Goal: Task Accomplishment & Management: Use online tool/utility

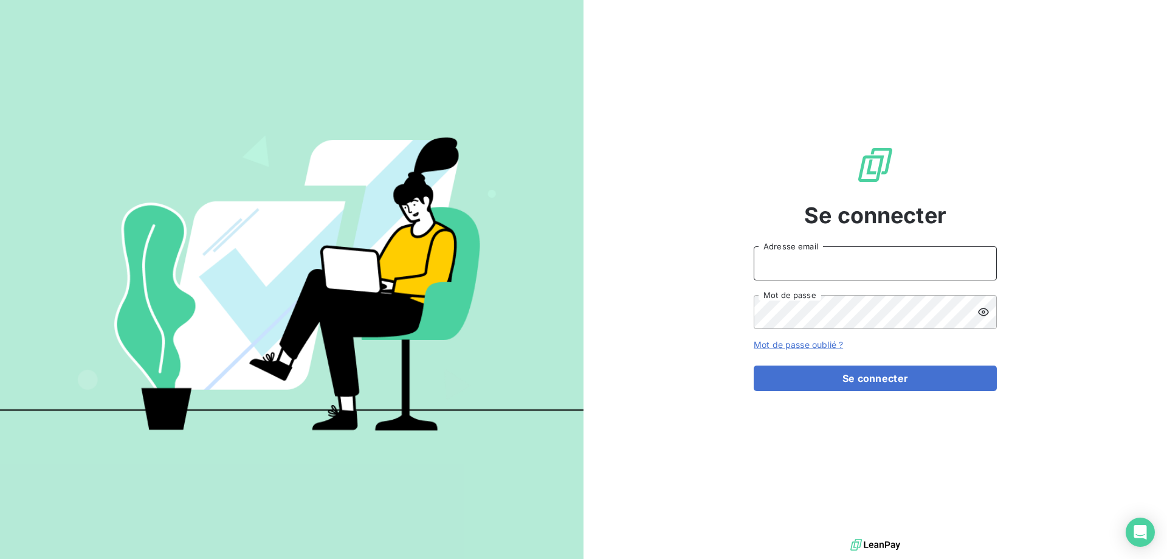
type input "[EMAIL_ADDRESS][DOMAIN_NAME]"
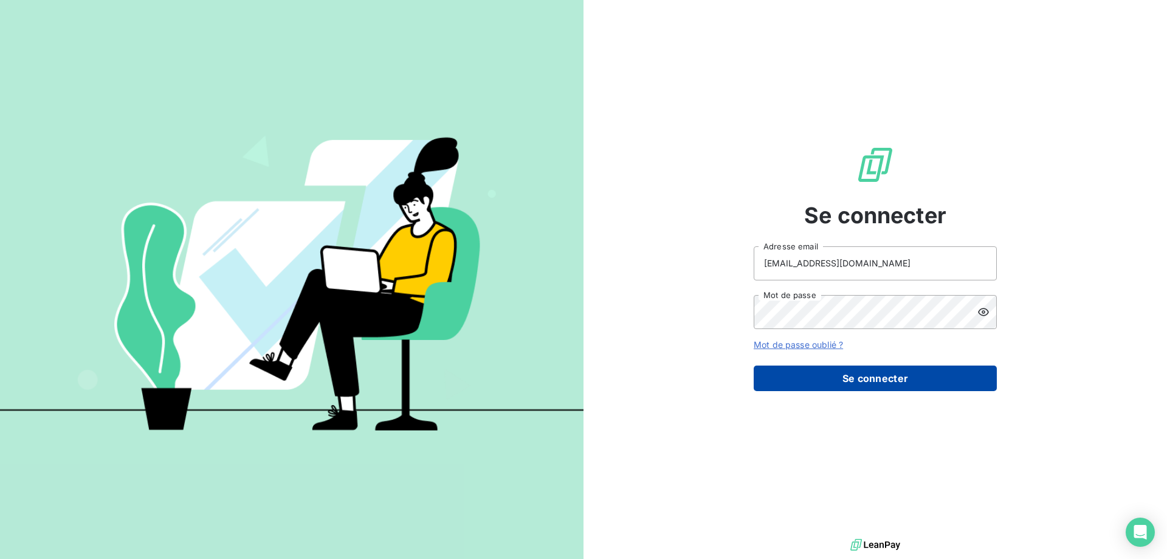
click at [871, 371] on button "Se connecter" at bounding box center [875, 378] width 243 height 26
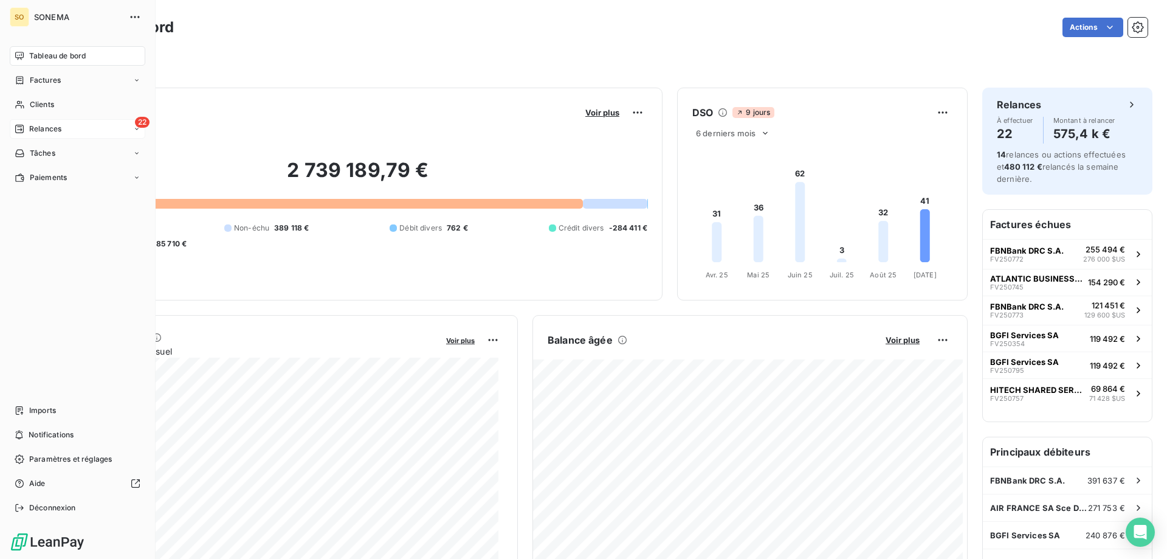
click at [33, 126] on span "Relances" at bounding box center [45, 128] width 32 height 11
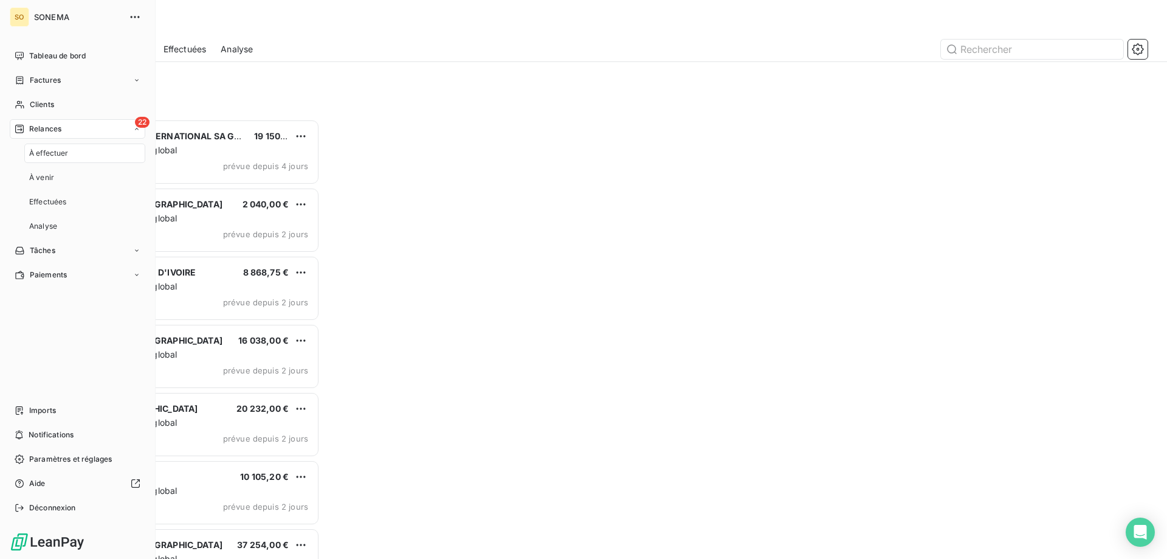
scroll to position [430, 252]
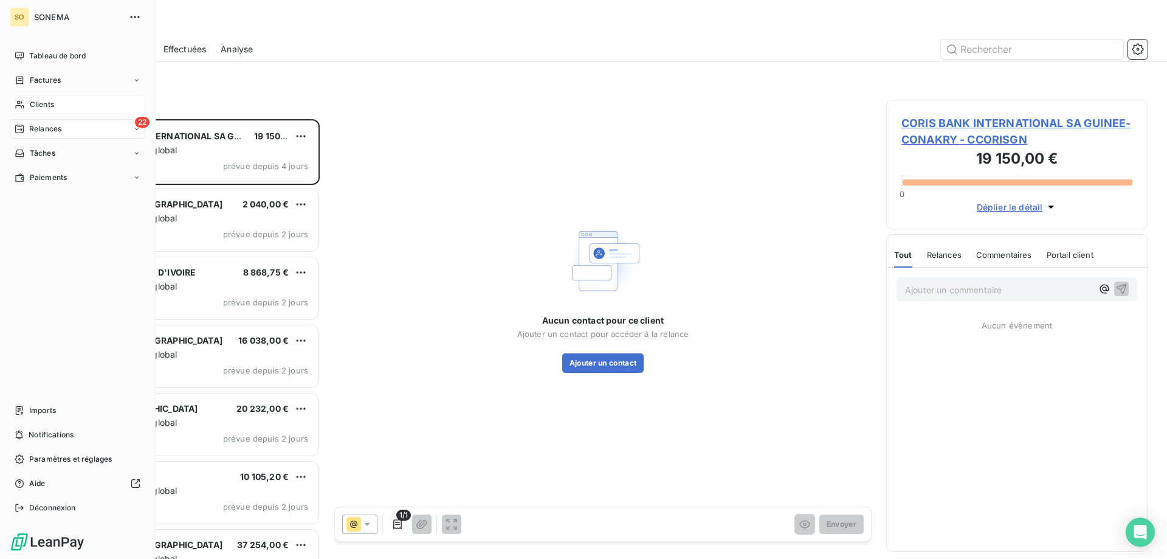
click at [35, 105] on span "Clients" at bounding box center [42, 104] width 24 height 11
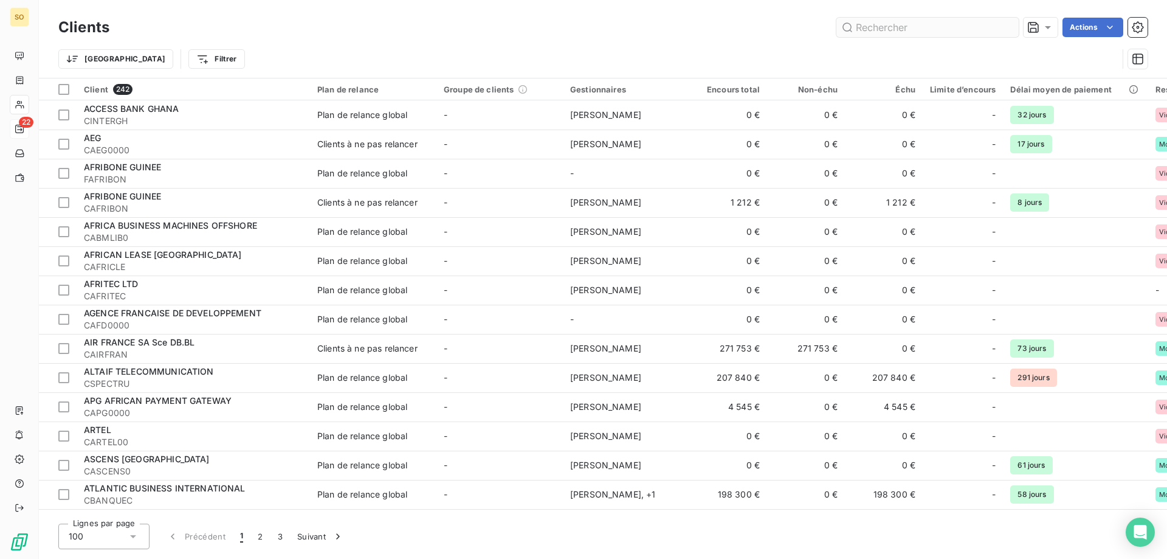
click at [861, 24] on input "text" at bounding box center [927, 27] width 182 height 19
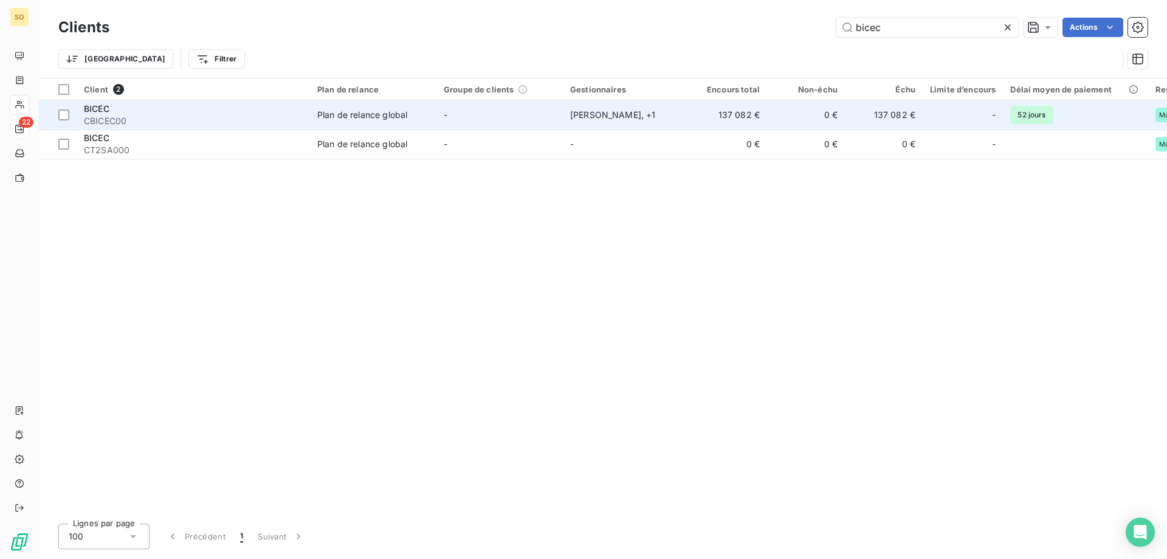
type input "bicec"
click at [211, 115] on span "CBICEC00" at bounding box center [193, 121] width 219 height 12
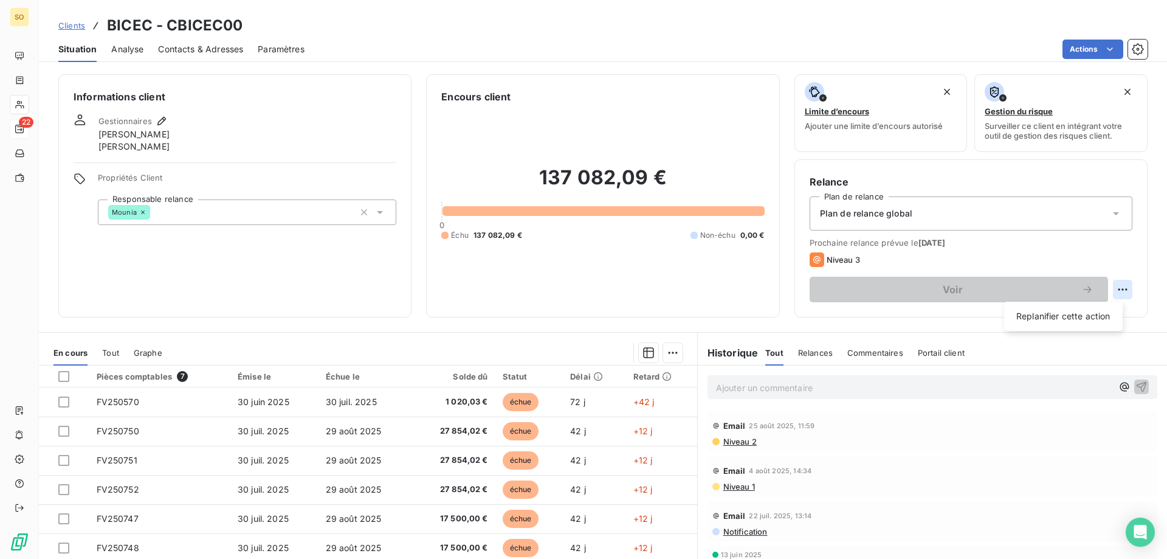
click at [1115, 289] on html "SO 22 Clients BICEC - CBICEC00 Situation Analyse Contacts & Adresses Paramètres…" at bounding box center [583, 279] width 1167 height 559
click at [1080, 315] on div "Replanifier cette action" at bounding box center [1063, 315] width 109 height 19
select select "8"
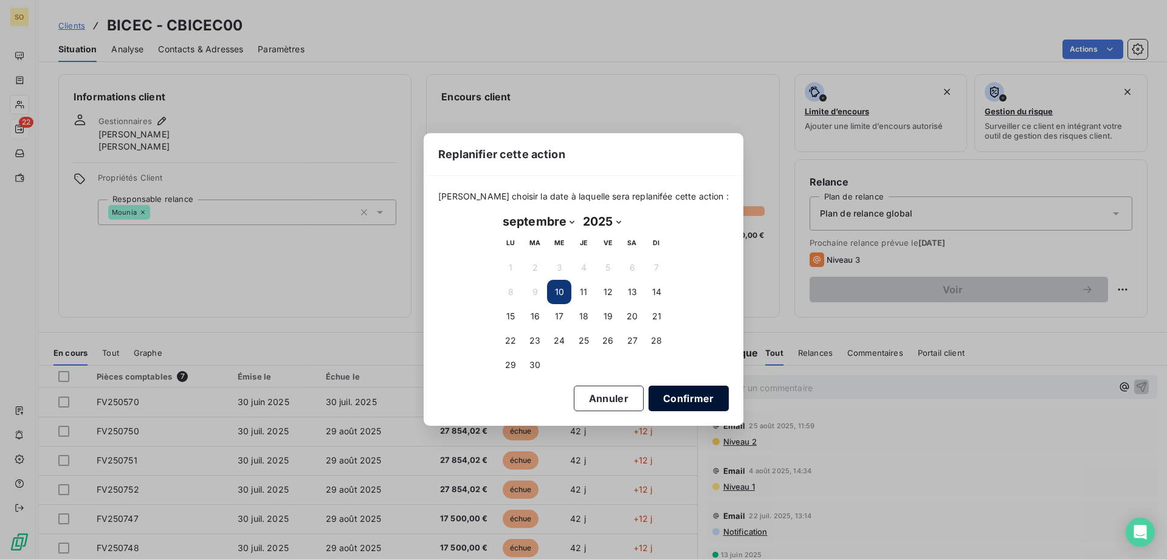
click at [658, 395] on button "Confirmer" at bounding box center [689, 398] width 80 height 26
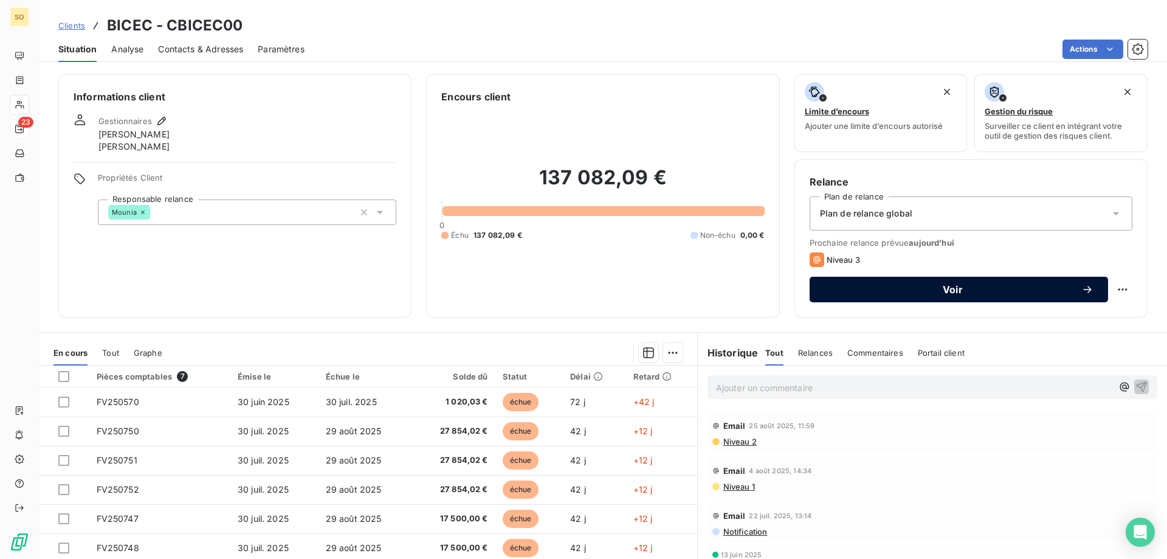
click at [976, 287] on span "Voir" at bounding box center [952, 289] width 257 height 10
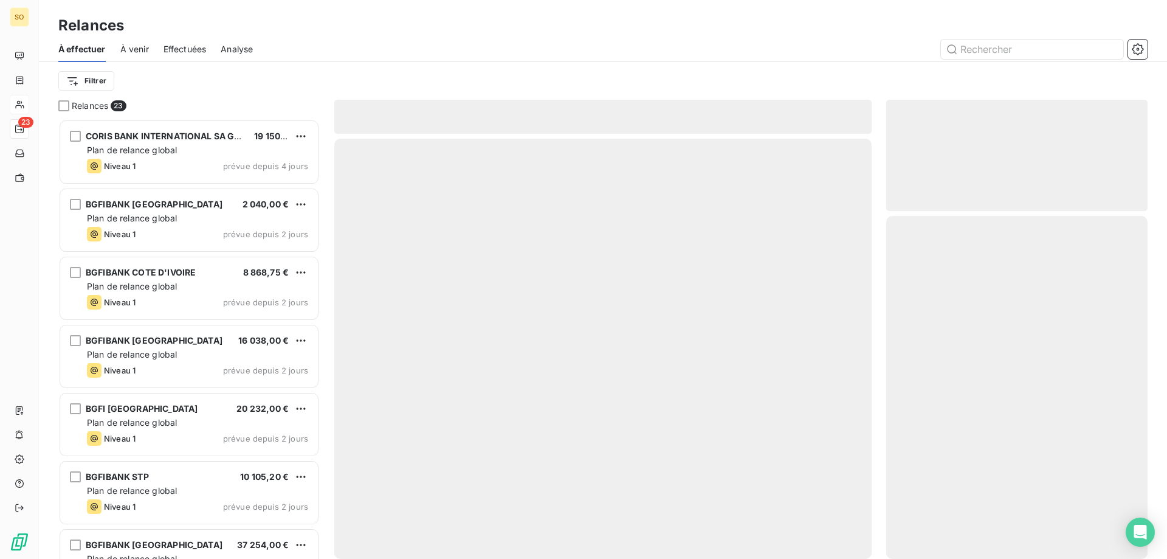
scroll to position [430, 252]
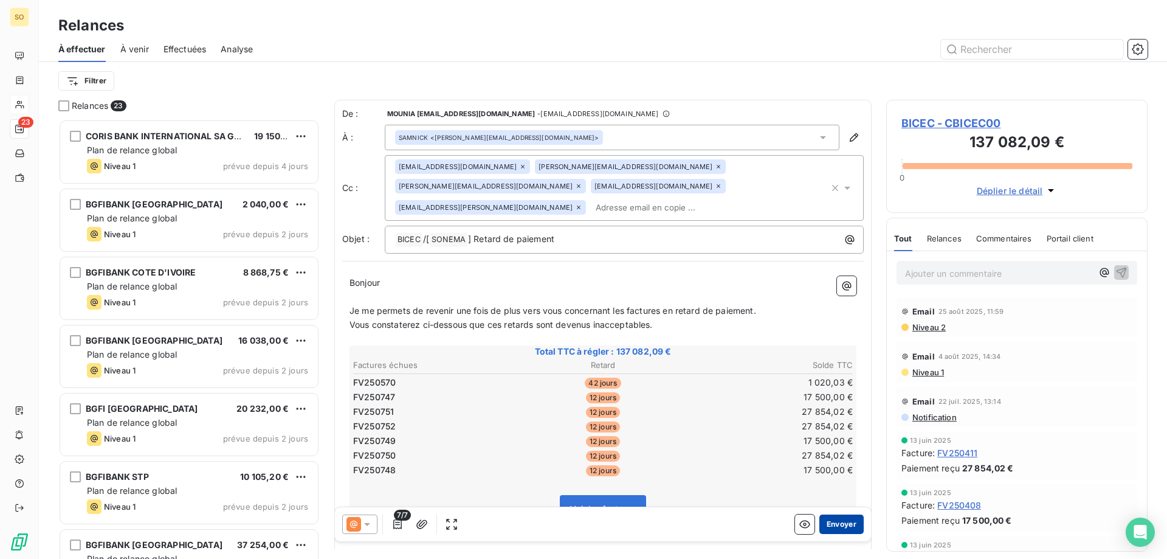
click at [828, 514] on button "Envoyer" at bounding box center [841, 523] width 44 height 19
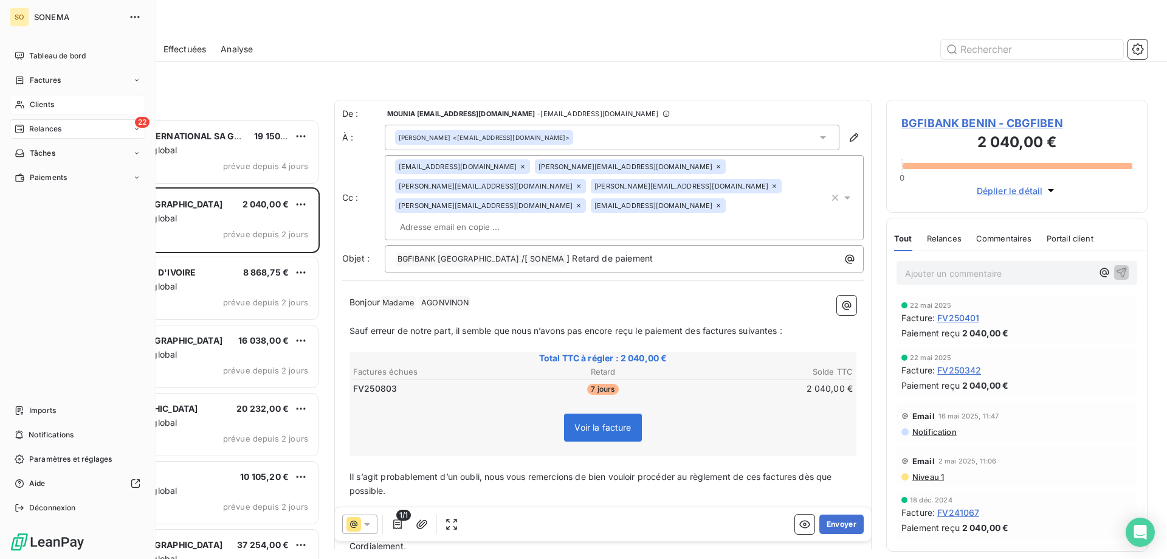
click at [27, 103] on div "Clients" at bounding box center [78, 104] width 136 height 19
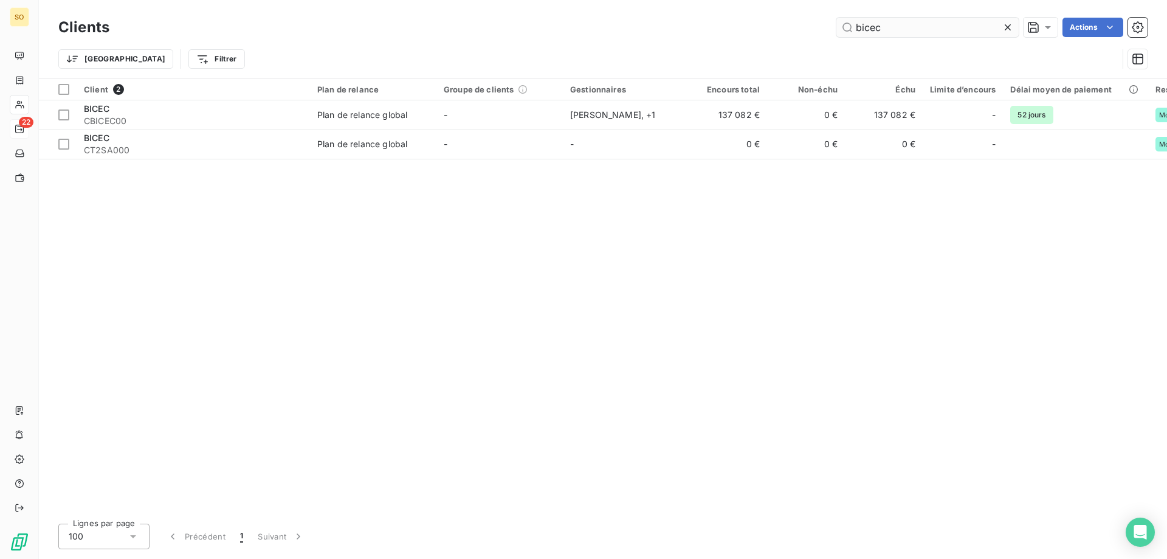
drag, startPoint x: 888, startPoint y: 25, endPoint x: 853, endPoint y: 29, distance: 34.9
click at [853, 29] on input "bicec" at bounding box center [927, 27] width 182 height 19
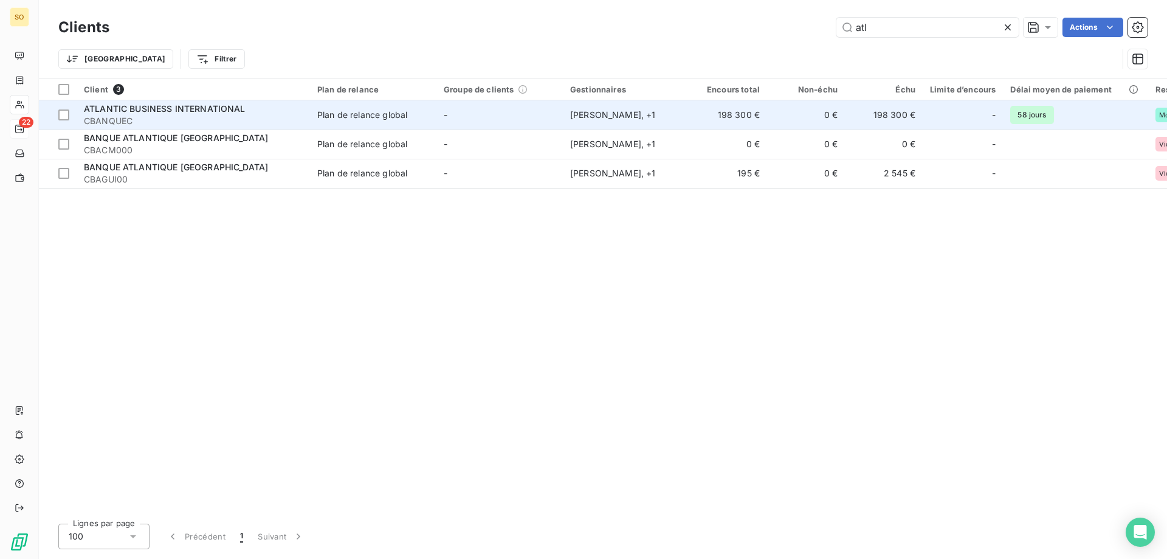
type input "atl"
click at [252, 115] on span "CBANQUEC" at bounding box center [193, 121] width 219 height 12
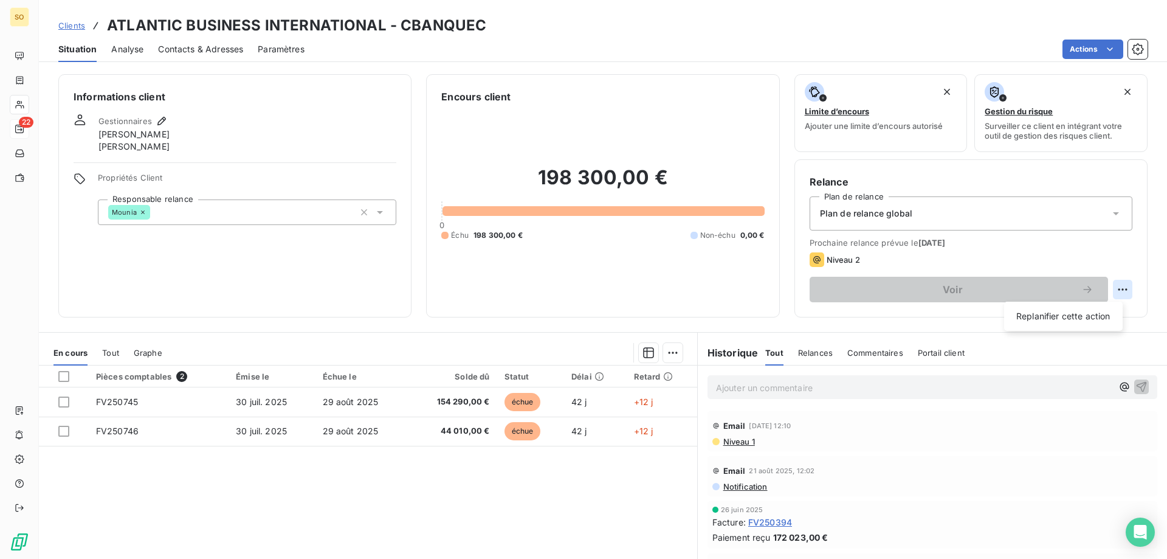
click at [1112, 288] on html "SO 22 Clients ATLANTIC BUSINESS INTERNATIONAL - CBANQUEC Situation Analyse Cont…" at bounding box center [583, 279] width 1167 height 559
click at [1053, 317] on div "Replanifier cette action" at bounding box center [1063, 315] width 109 height 19
select select "8"
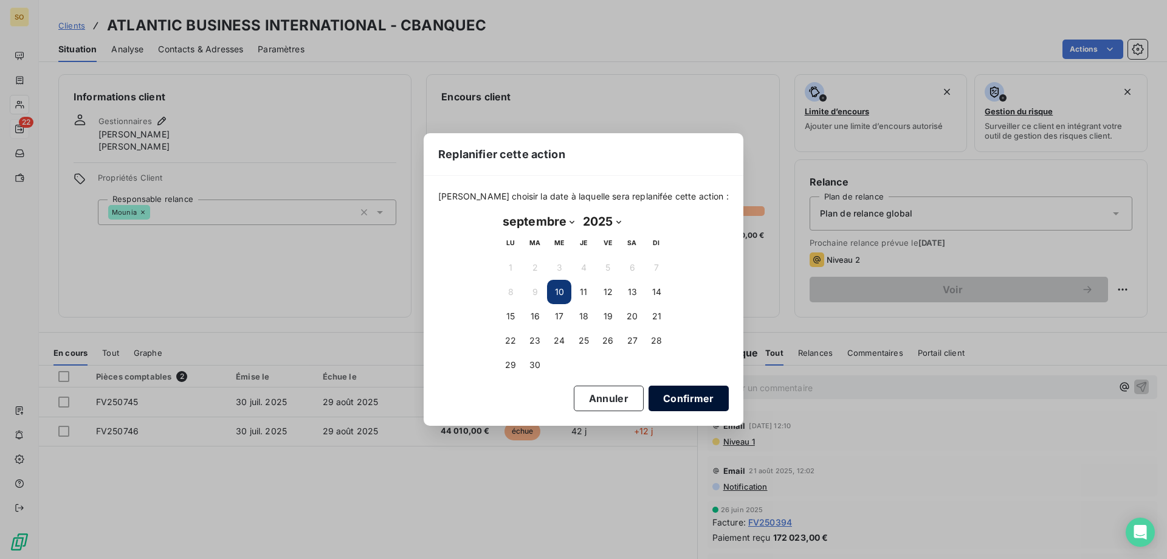
click at [672, 396] on button "Confirmer" at bounding box center [689, 398] width 80 height 26
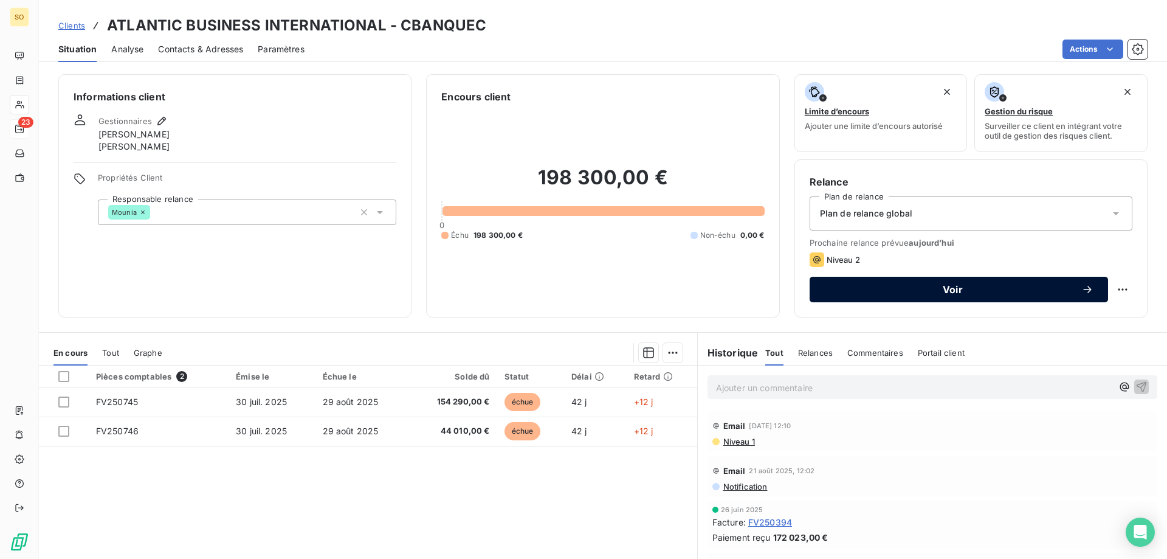
click at [964, 289] on span "Voir" at bounding box center [952, 289] width 257 height 10
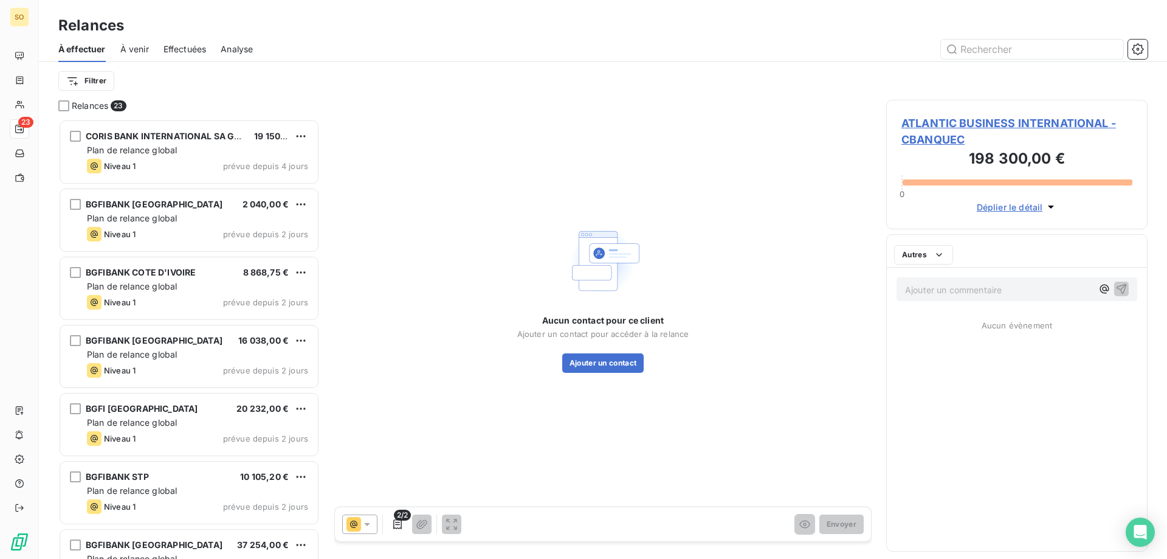
scroll to position [430, 252]
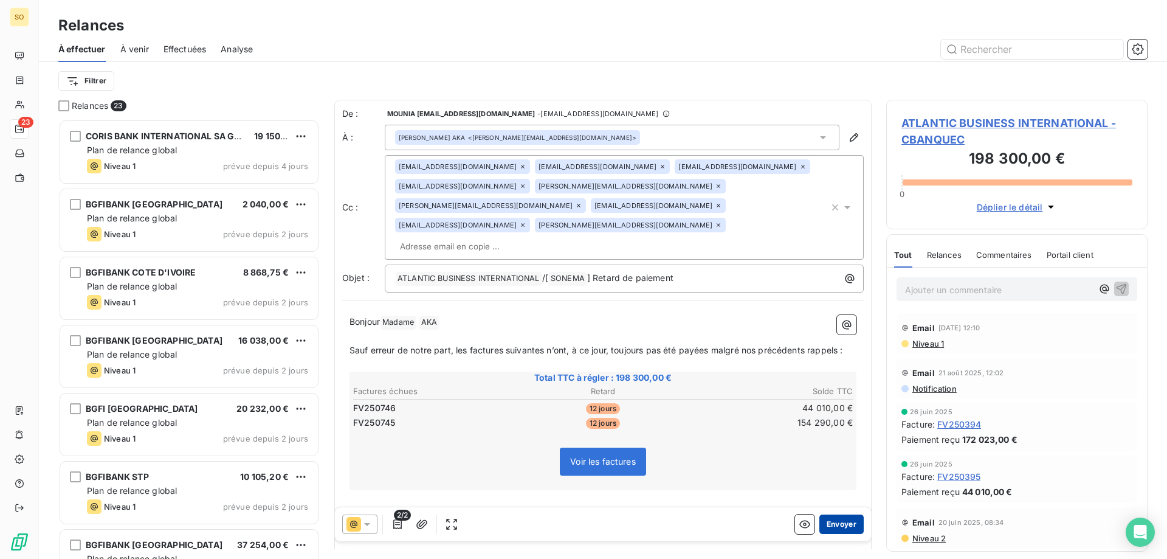
click at [838, 520] on button "Envoyer" at bounding box center [841, 523] width 44 height 19
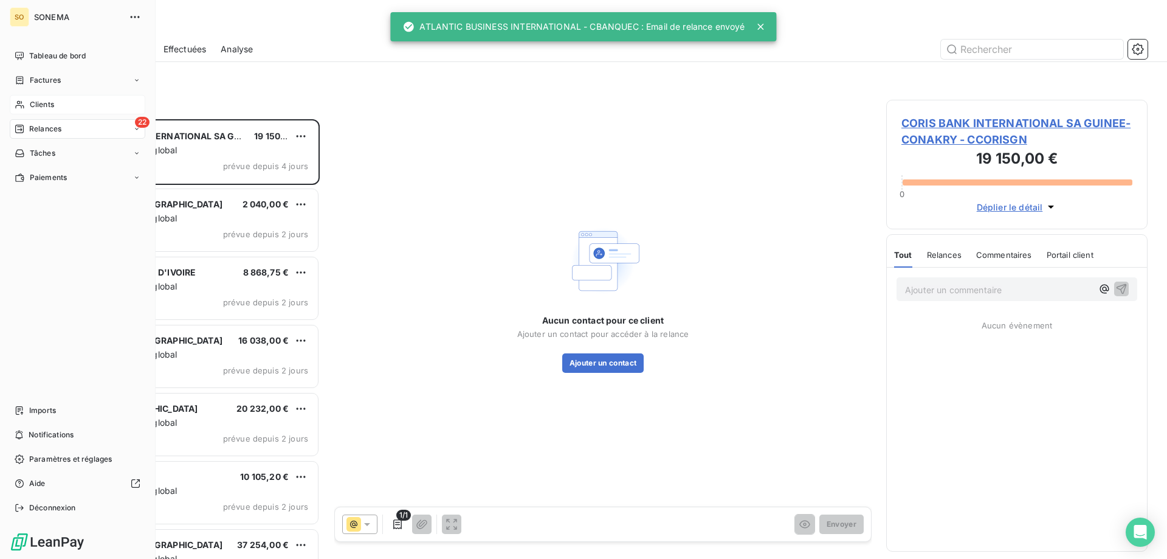
click at [32, 106] on span "Clients" at bounding box center [42, 104] width 24 height 11
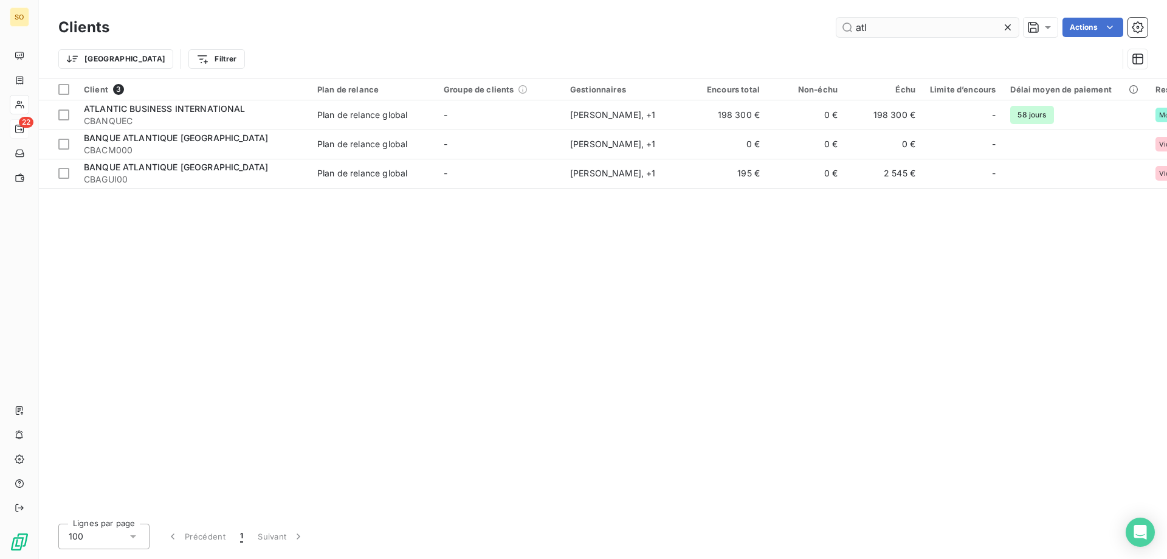
drag, startPoint x: 870, startPoint y: 29, endPoint x: 853, endPoint y: 30, distance: 16.5
click at [853, 30] on input "atl" at bounding box center [927, 27] width 182 height 19
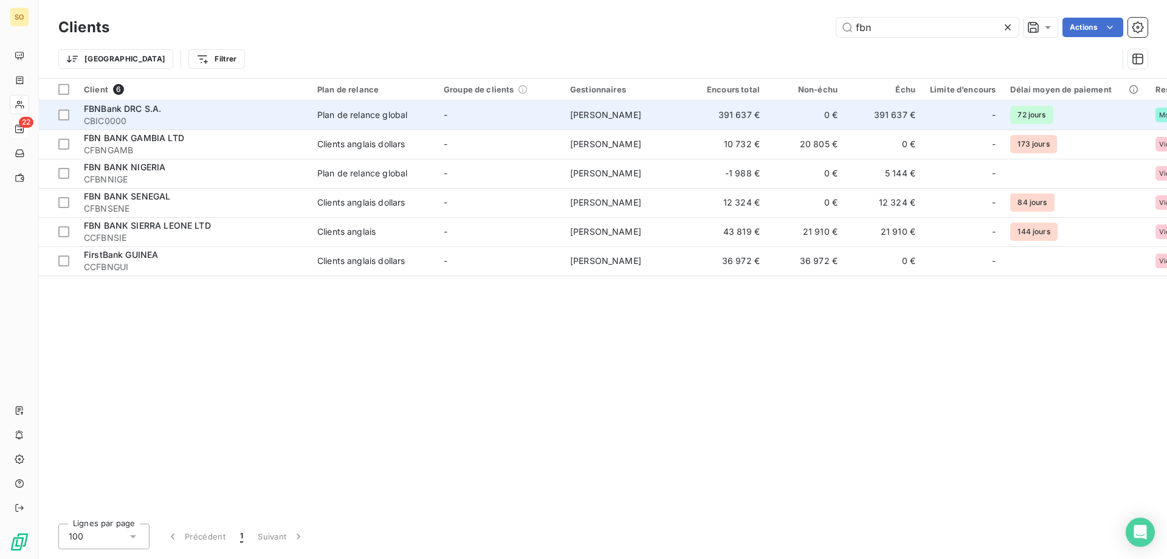
type input "fbn"
click at [477, 116] on td "-" at bounding box center [499, 114] width 126 height 29
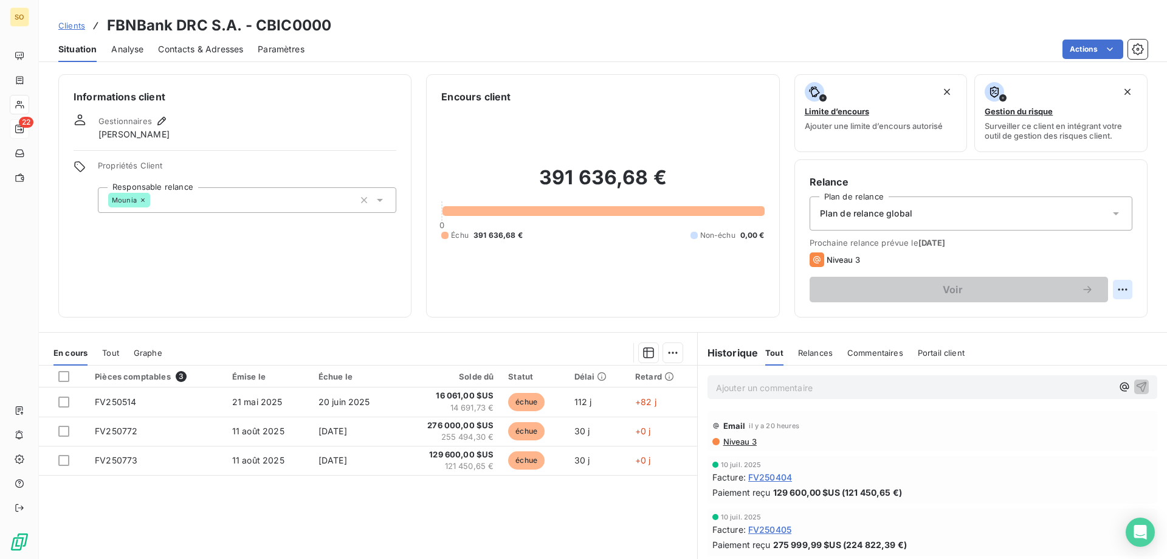
click at [1119, 289] on html "SO 22 Clients FBNBank DRC S.A. - CBIC0000 Situation Analyse Contacts & Adresses…" at bounding box center [583, 279] width 1167 height 559
click at [1069, 320] on div "Replanifier cette action" at bounding box center [1063, 315] width 109 height 19
select select "8"
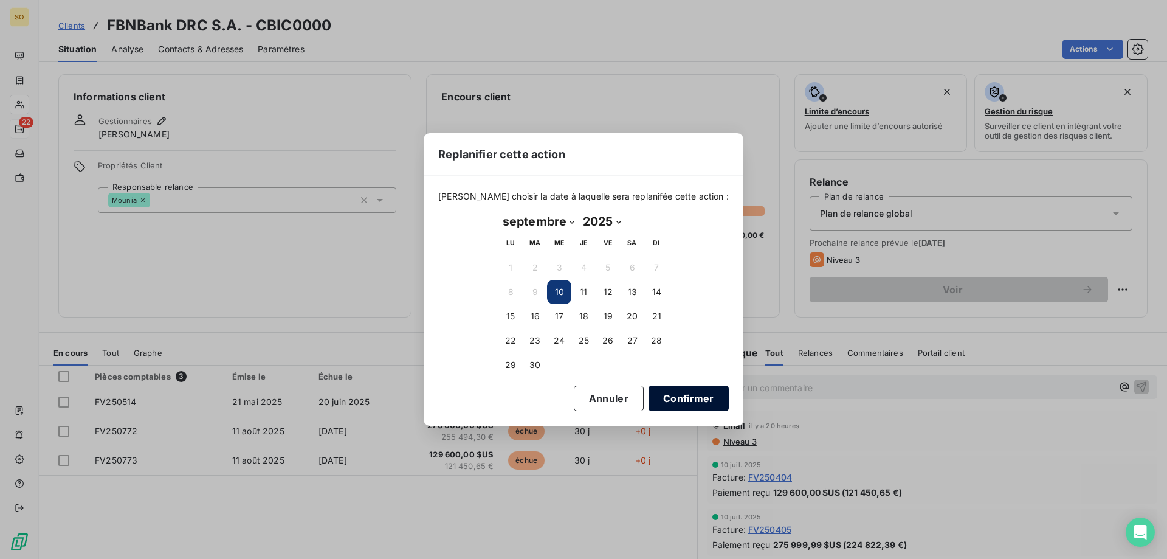
click at [678, 395] on button "Confirmer" at bounding box center [689, 398] width 80 height 26
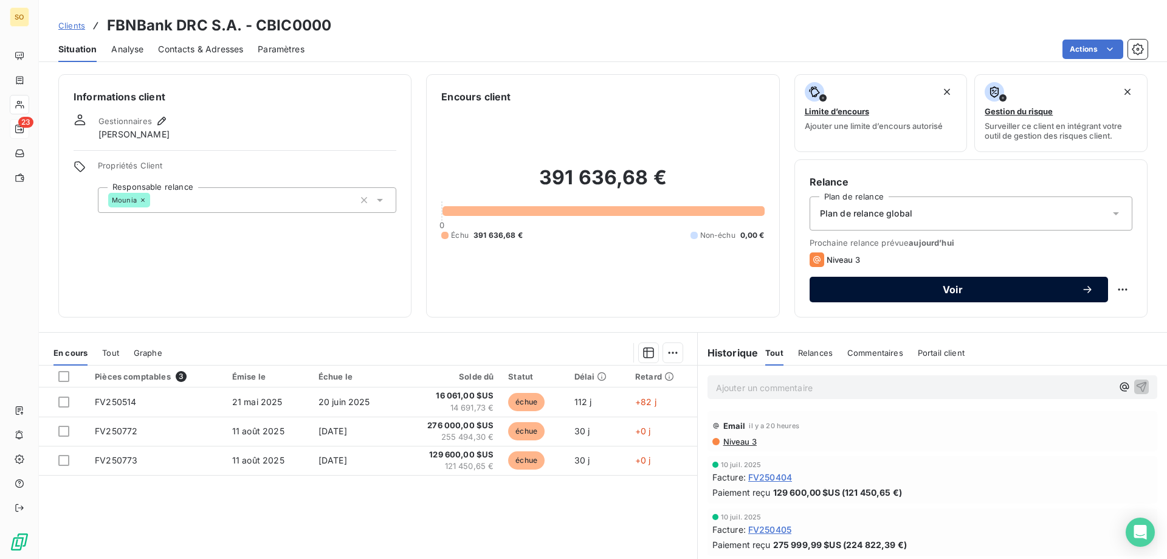
click at [958, 293] on span "Voir" at bounding box center [952, 289] width 257 height 10
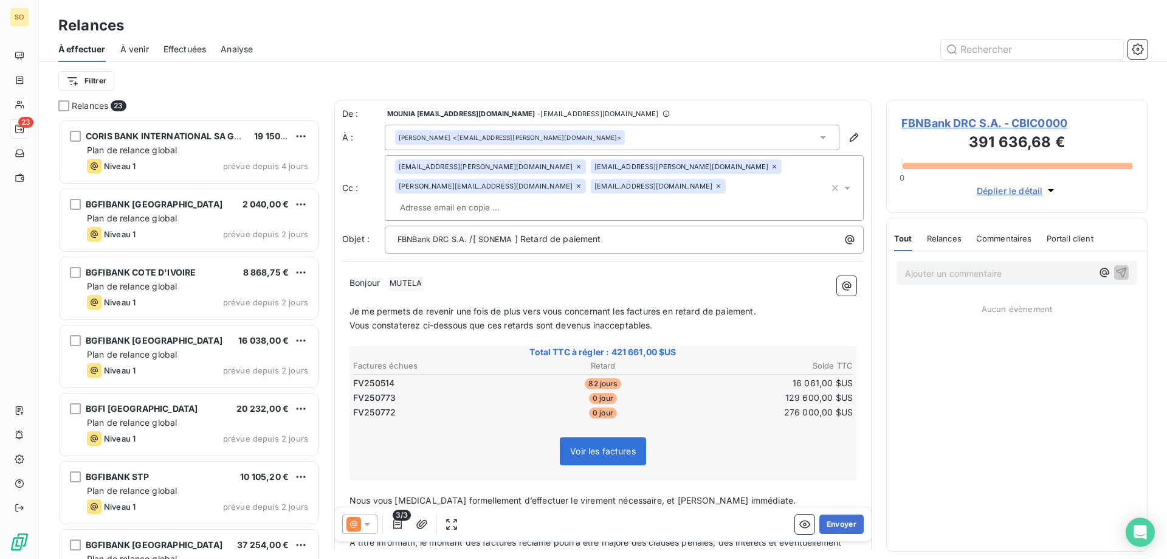
scroll to position [430, 252]
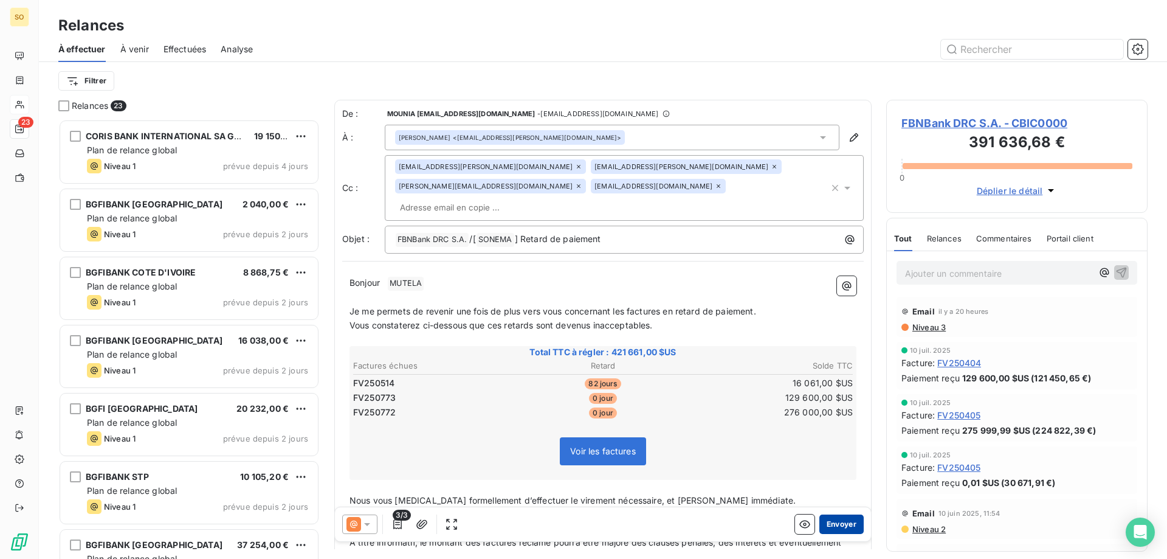
click at [825, 522] on button "Envoyer" at bounding box center [841, 523] width 44 height 19
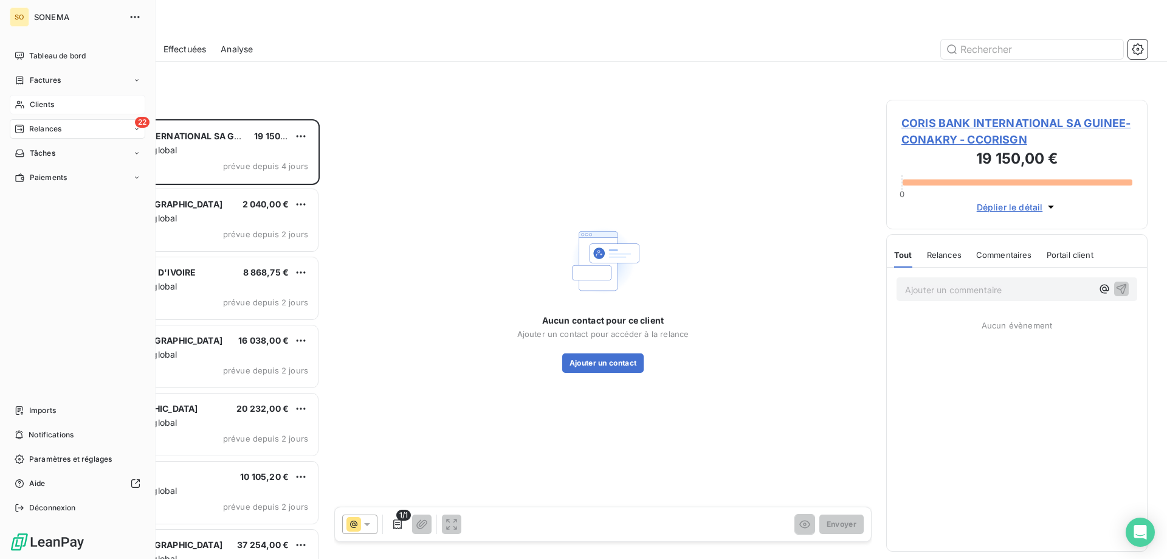
click at [43, 102] on span "Clients" at bounding box center [42, 104] width 24 height 11
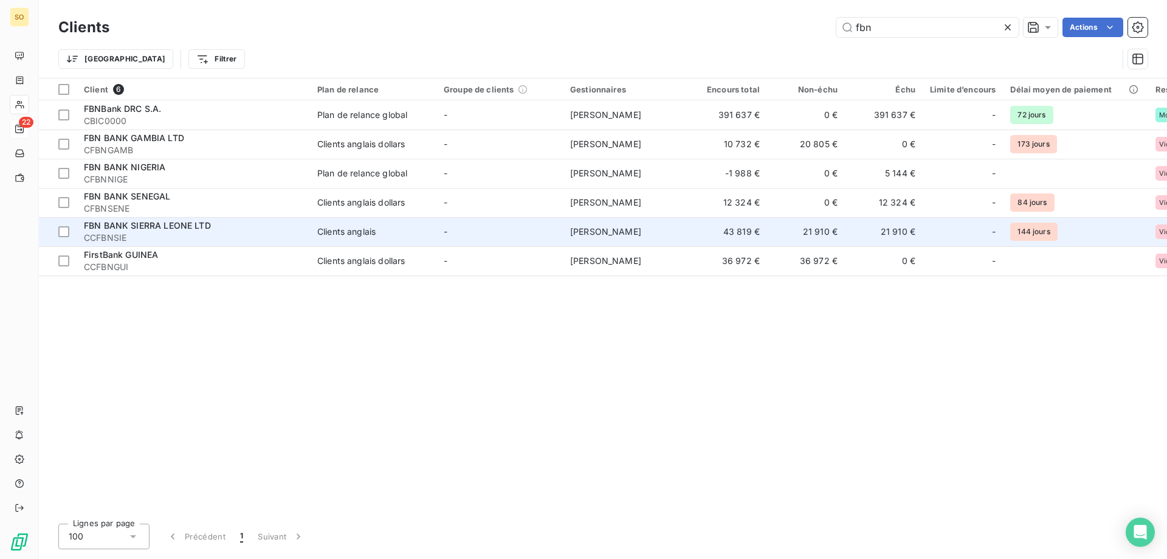
click at [244, 221] on div "FBN BANK SIERRA LEONE LTD" at bounding box center [193, 225] width 219 height 12
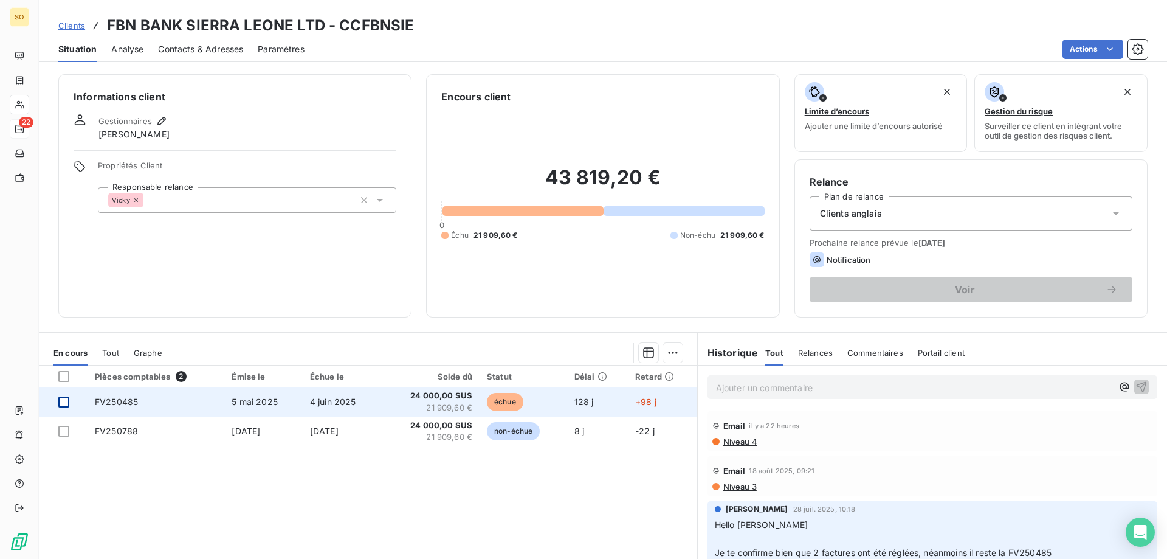
click at [61, 401] on div at bounding box center [63, 401] width 11 height 11
click at [58, 401] on div at bounding box center [63, 401] width 11 height 11
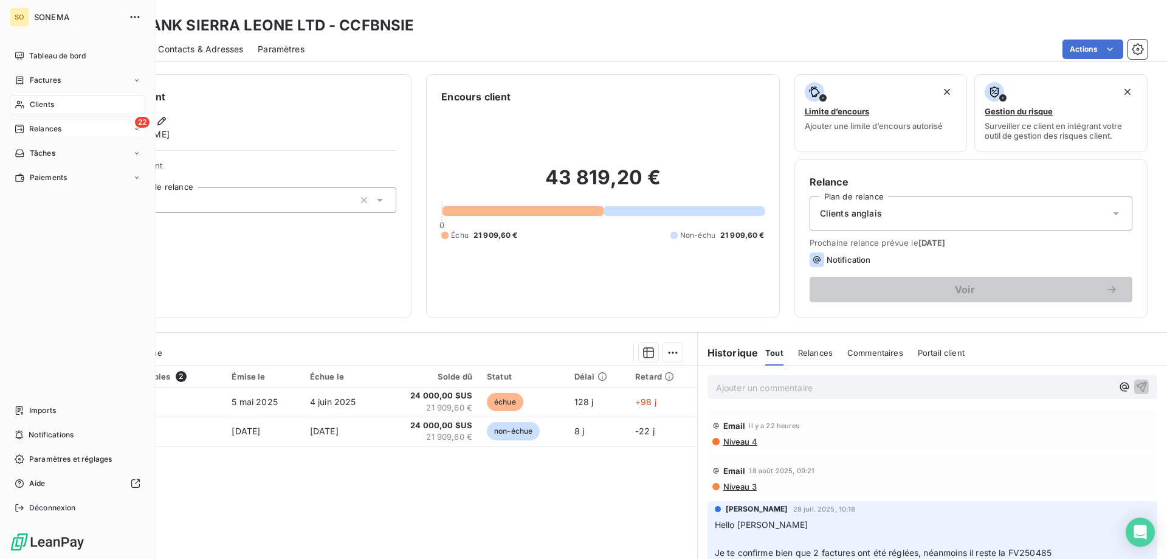
click at [36, 108] on span "Clients" at bounding box center [42, 104] width 24 height 11
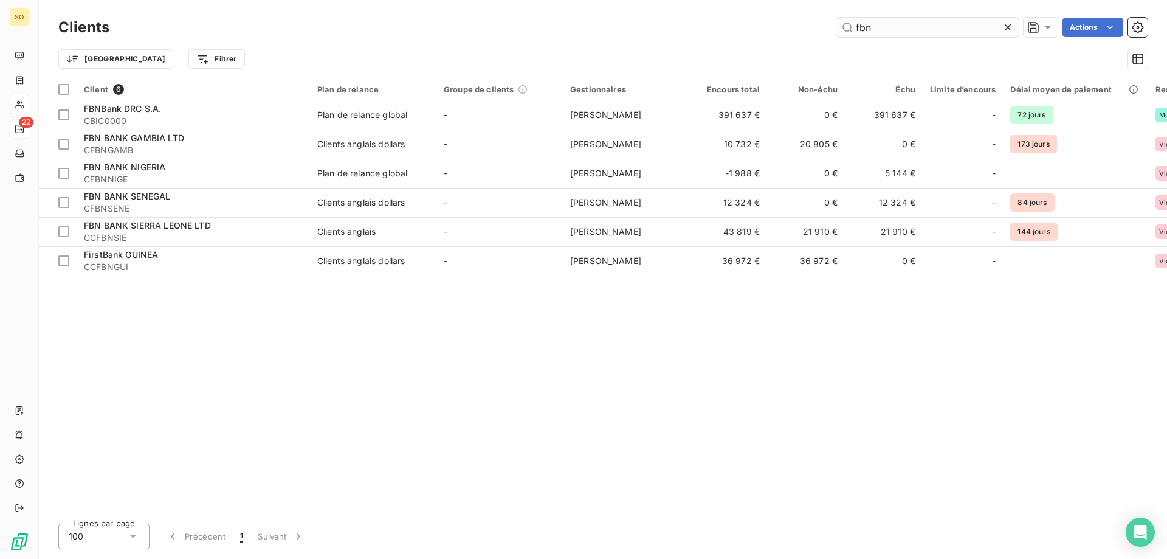
drag, startPoint x: 871, startPoint y: 29, endPoint x: 856, endPoint y: 29, distance: 14.6
click at [856, 29] on input "fbn" at bounding box center [927, 27] width 182 height 19
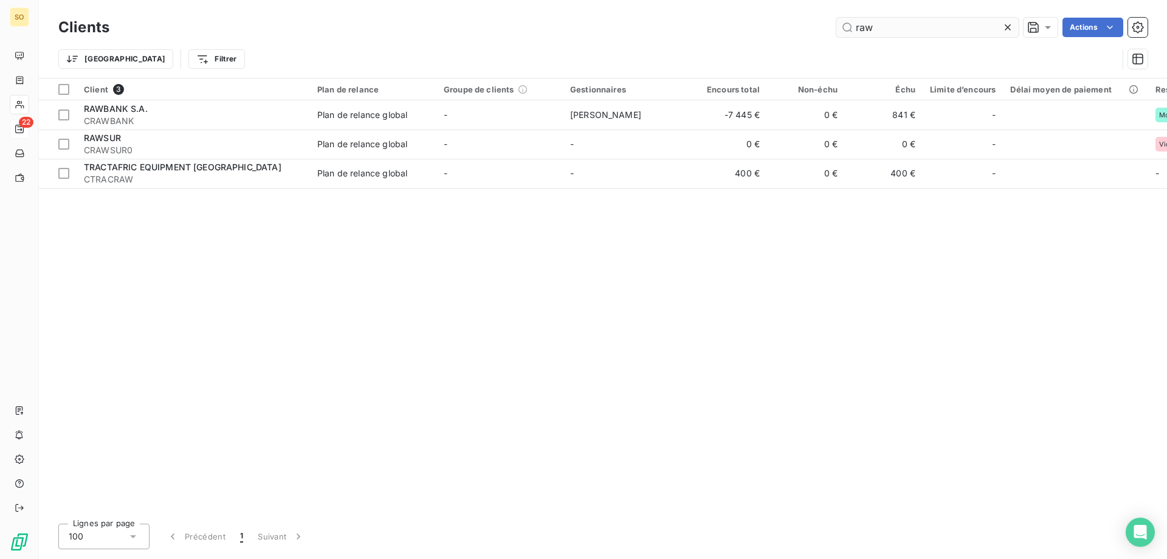
drag, startPoint x: 874, startPoint y: 26, endPoint x: 852, endPoint y: 29, distance: 22.0
click at [852, 28] on input "raw" at bounding box center [927, 27] width 182 height 19
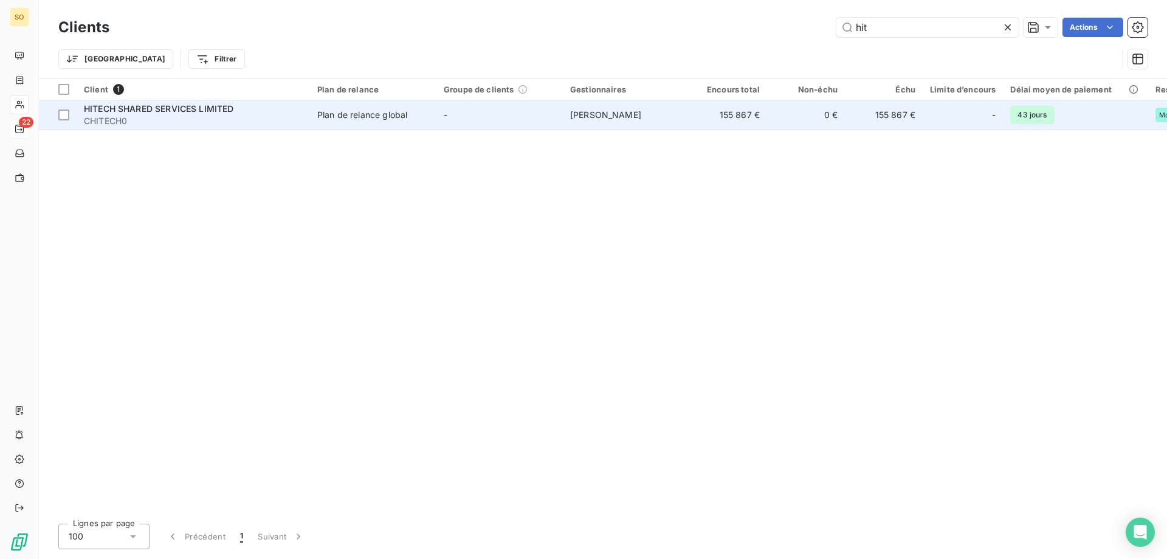
type input "hit"
click at [395, 113] on div "Plan de relance global" at bounding box center [362, 115] width 90 height 12
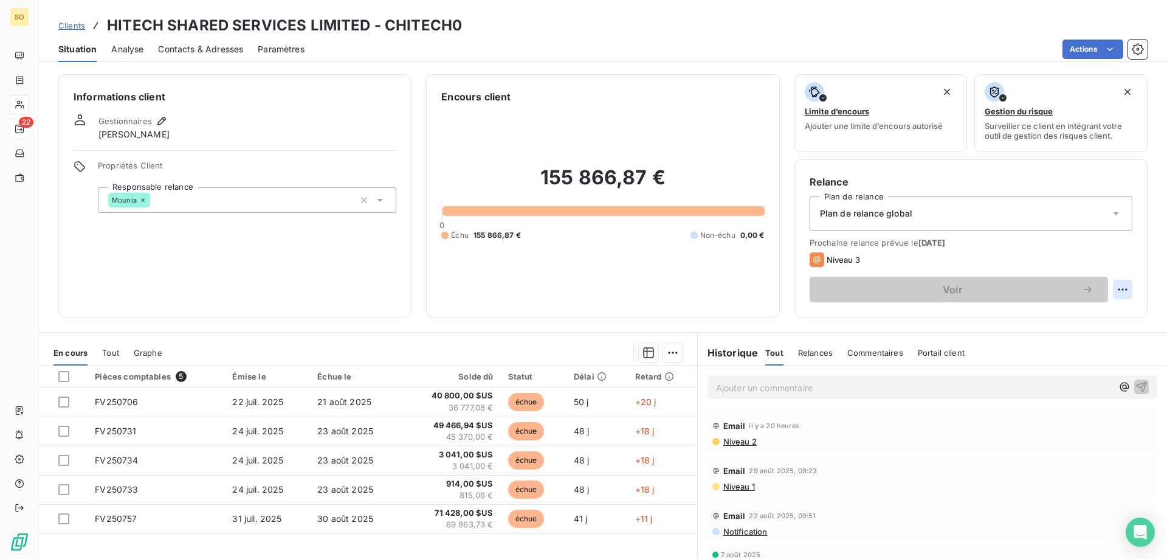
click at [1115, 289] on html "SO 22 Clients HITECH SHARED SERVICES LIMITED - CHITECH0 Situation Analyse Conta…" at bounding box center [583, 279] width 1167 height 559
click at [1065, 319] on div "Replanifier cette action" at bounding box center [1063, 315] width 109 height 19
select select "8"
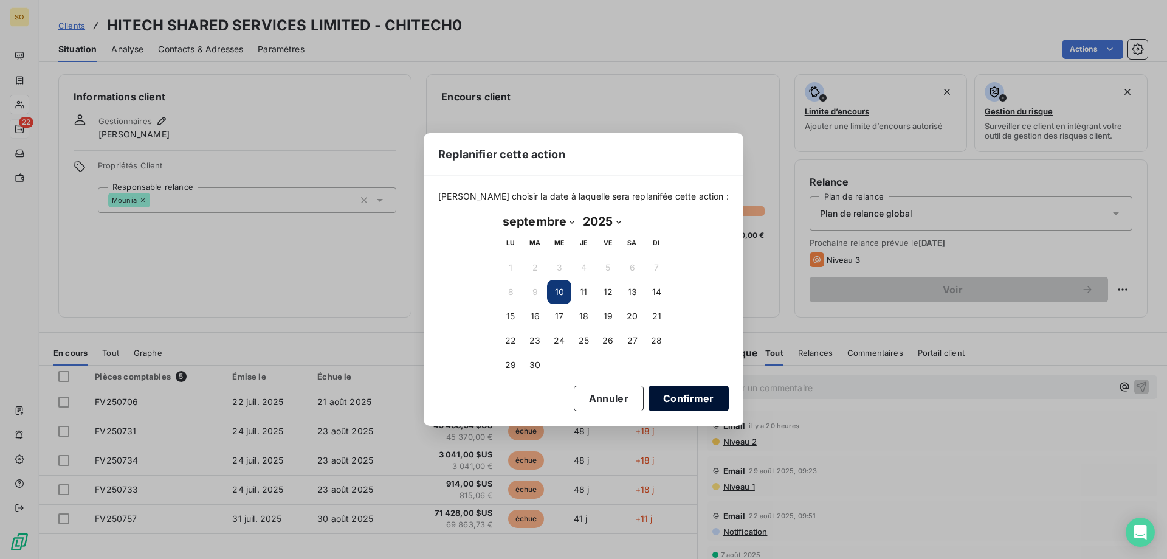
click at [672, 392] on button "Confirmer" at bounding box center [689, 398] width 80 height 26
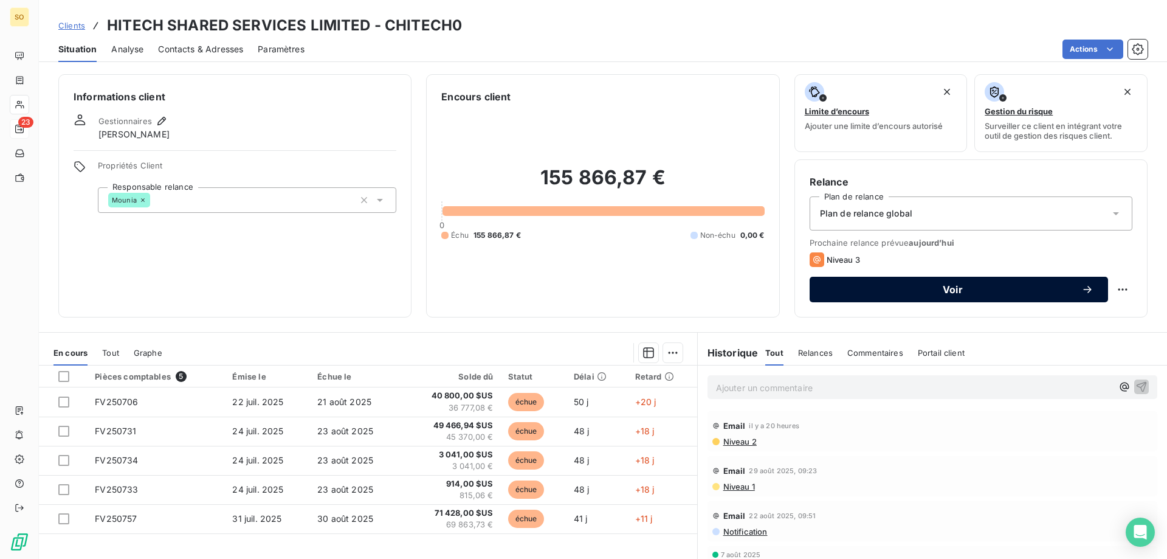
click at [954, 285] on span "Voir" at bounding box center [952, 289] width 257 height 10
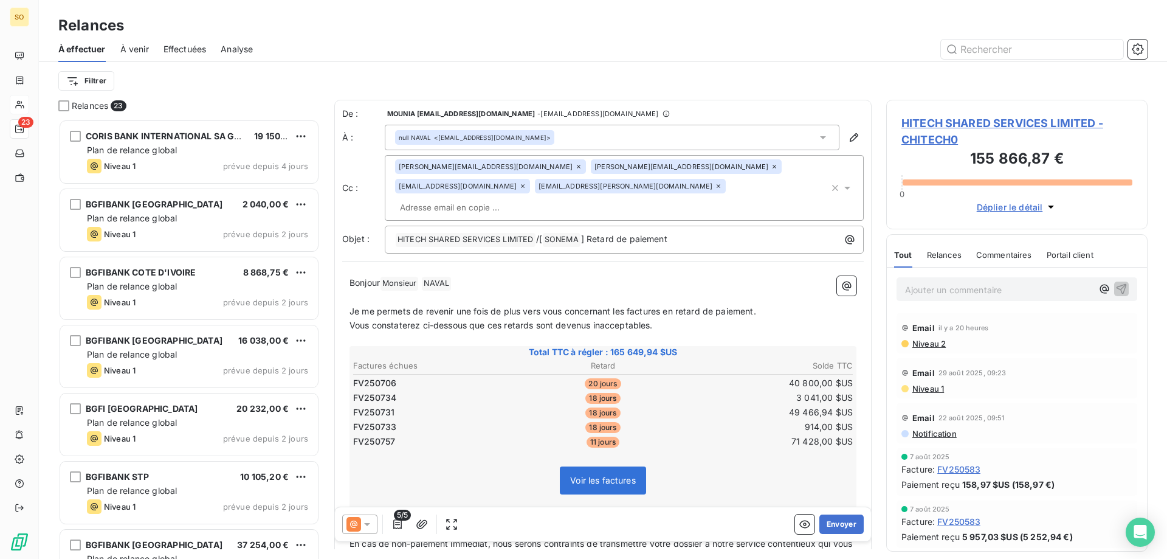
scroll to position [430, 252]
click at [838, 518] on button "Envoyer" at bounding box center [841, 523] width 44 height 19
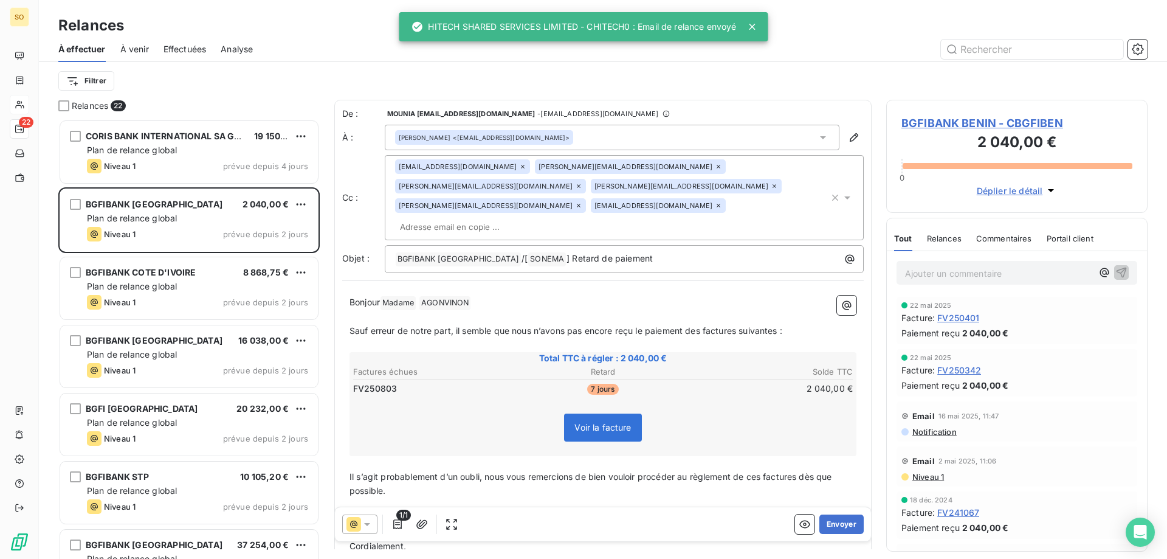
click at [186, 46] on span "Effectuées" at bounding box center [185, 49] width 43 height 12
